Goal: Information Seeking & Learning: Learn about a topic

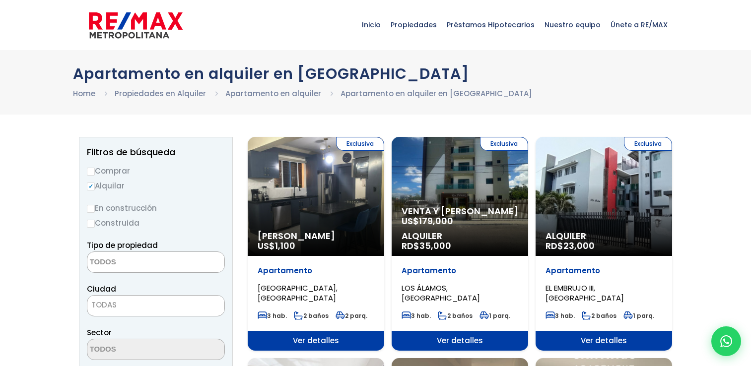
select select
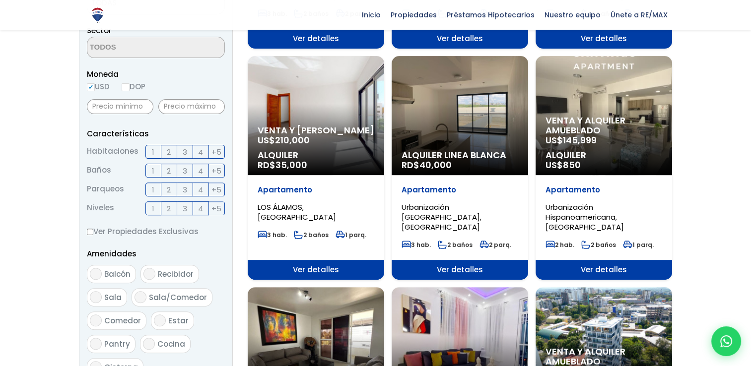
scroll to position [303, 0]
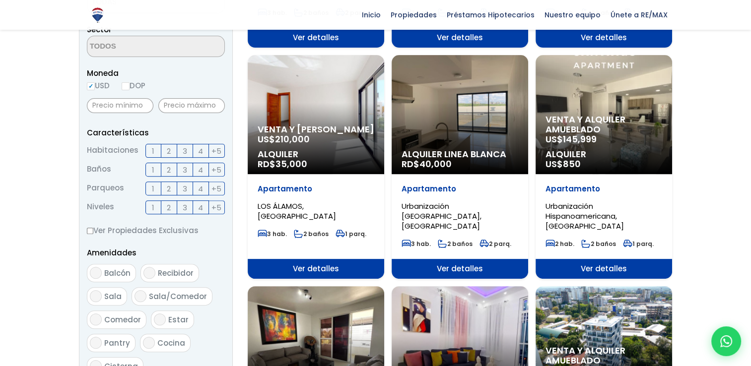
click at [628, 100] on div "Venta y alquiler amueblado US$ 145,999 Alquiler US$ 850" at bounding box center [604, 114] width 137 height 119
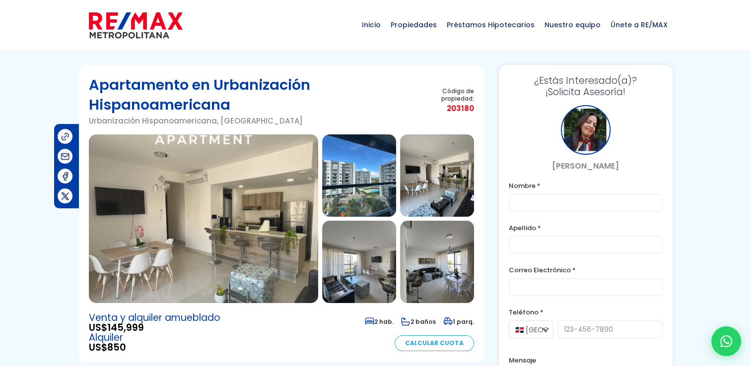
click at [238, 241] on img at bounding box center [203, 219] width 229 height 169
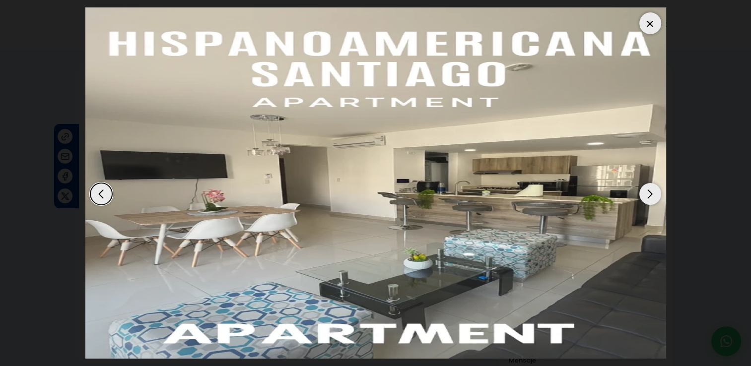
click at [650, 194] on div "Next slide" at bounding box center [651, 194] width 22 height 22
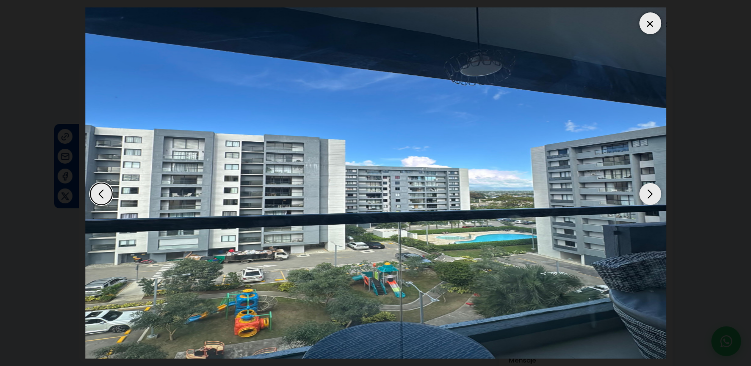
click at [650, 194] on div "Next slide" at bounding box center [651, 194] width 22 height 22
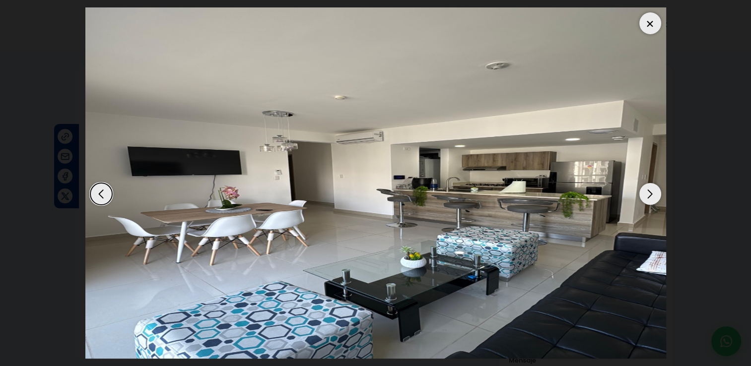
click at [650, 194] on div "Next slide" at bounding box center [651, 194] width 22 height 22
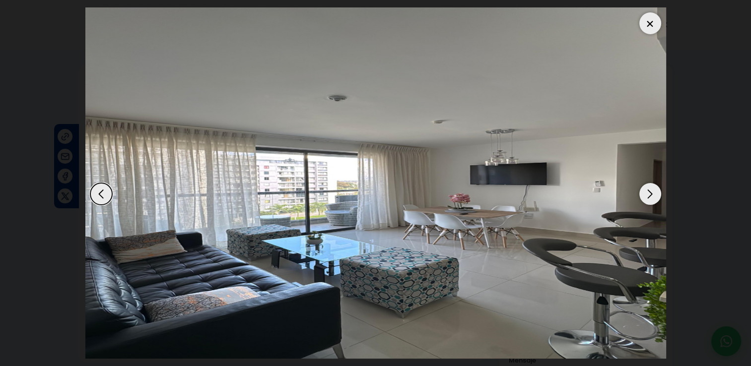
click at [650, 194] on div "Next slide" at bounding box center [651, 194] width 22 height 22
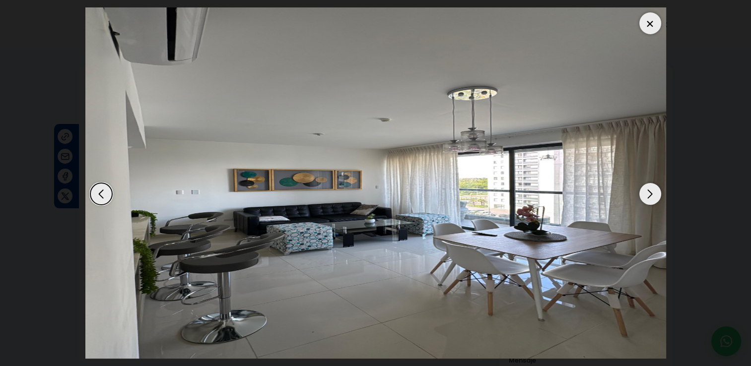
click at [650, 194] on div "Next slide" at bounding box center [651, 194] width 22 height 22
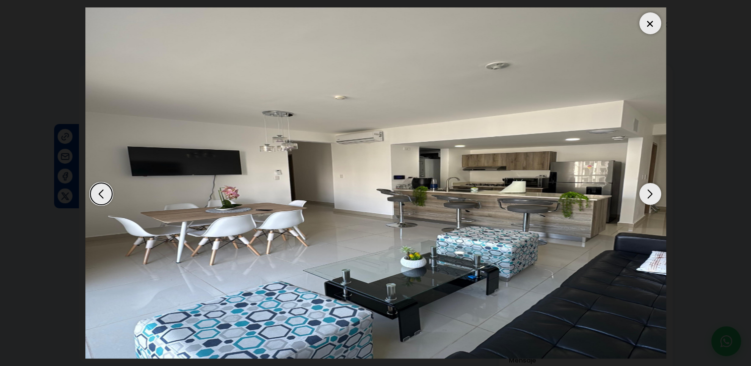
click at [650, 194] on div "Next slide" at bounding box center [651, 194] width 22 height 22
